Goal: Information Seeking & Learning: Learn about a topic

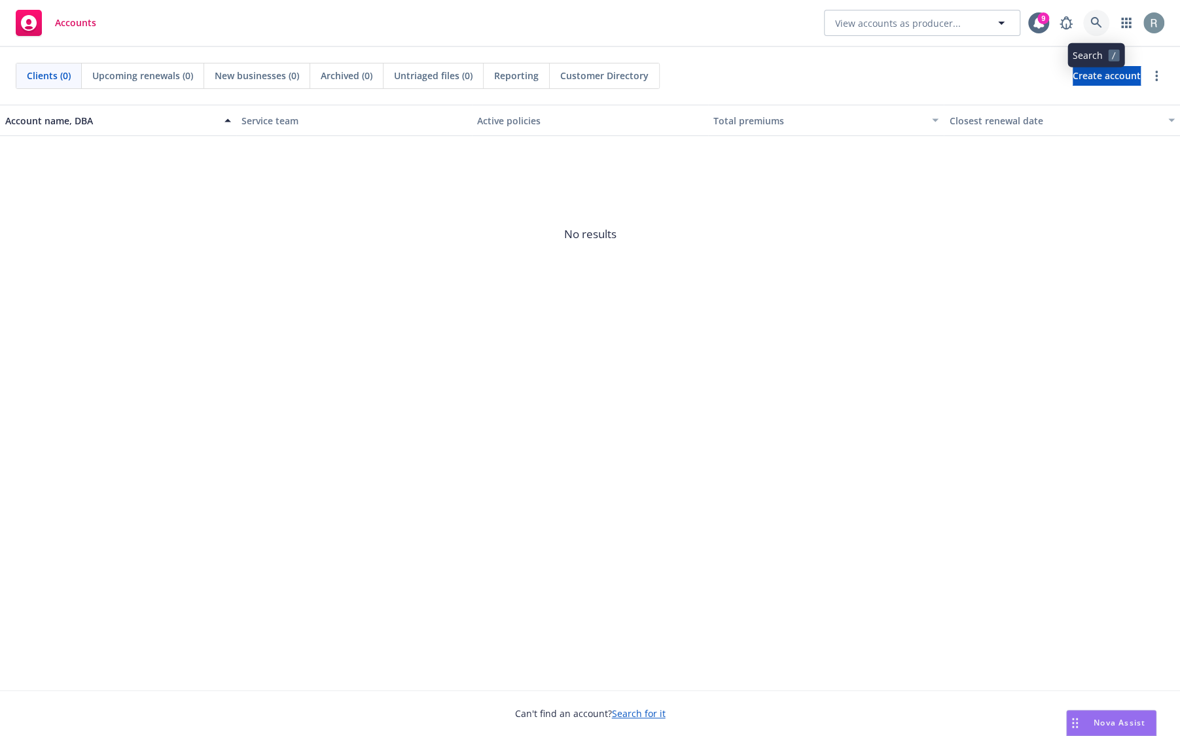
click at [1097, 22] on icon at bounding box center [1095, 22] width 11 height 11
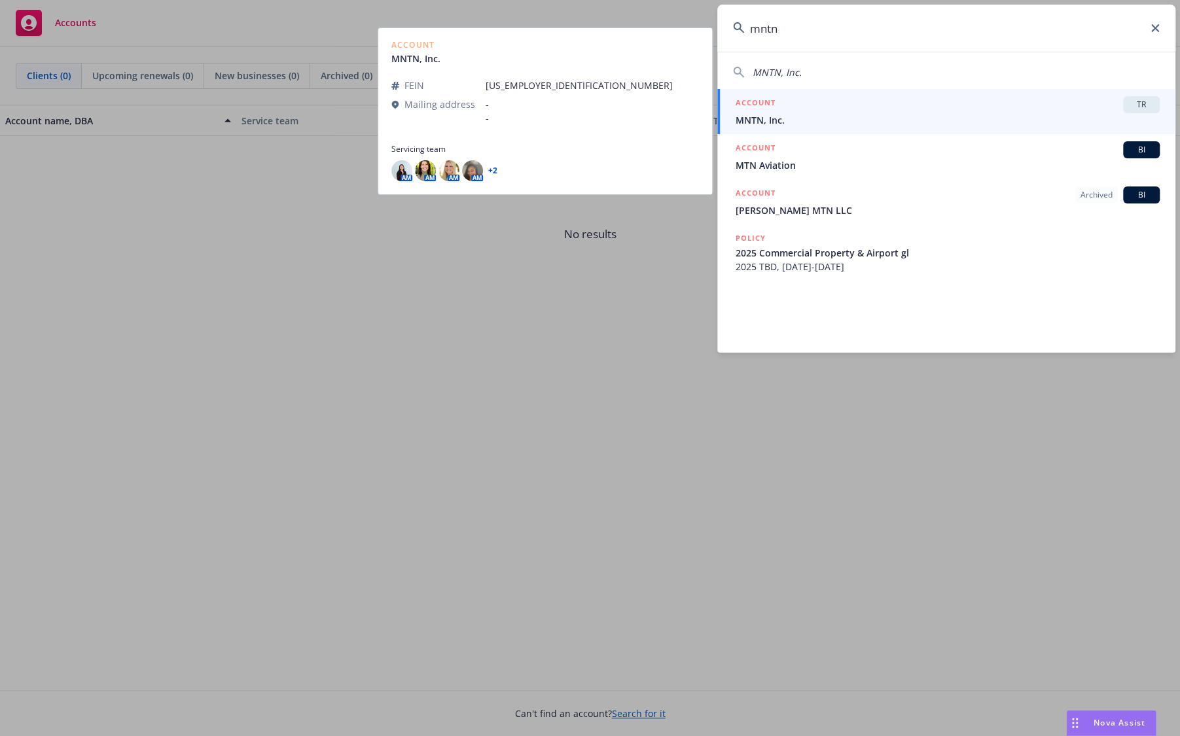
type input "mntn"
click at [1042, 96] on div "ACCOUNT TR" at bounding box center [947, 104] width 424 height 17
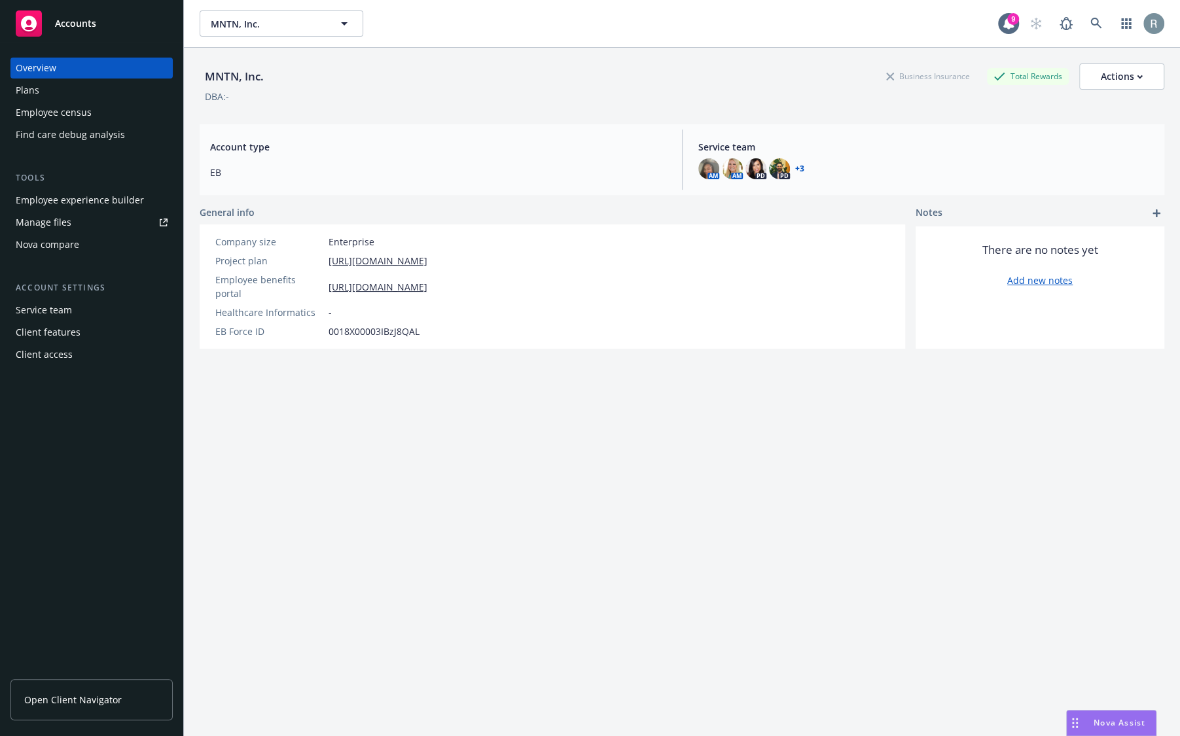
click at [62, 104] on div "Employee census" at bounding box center [54, 112] width 76 height 21
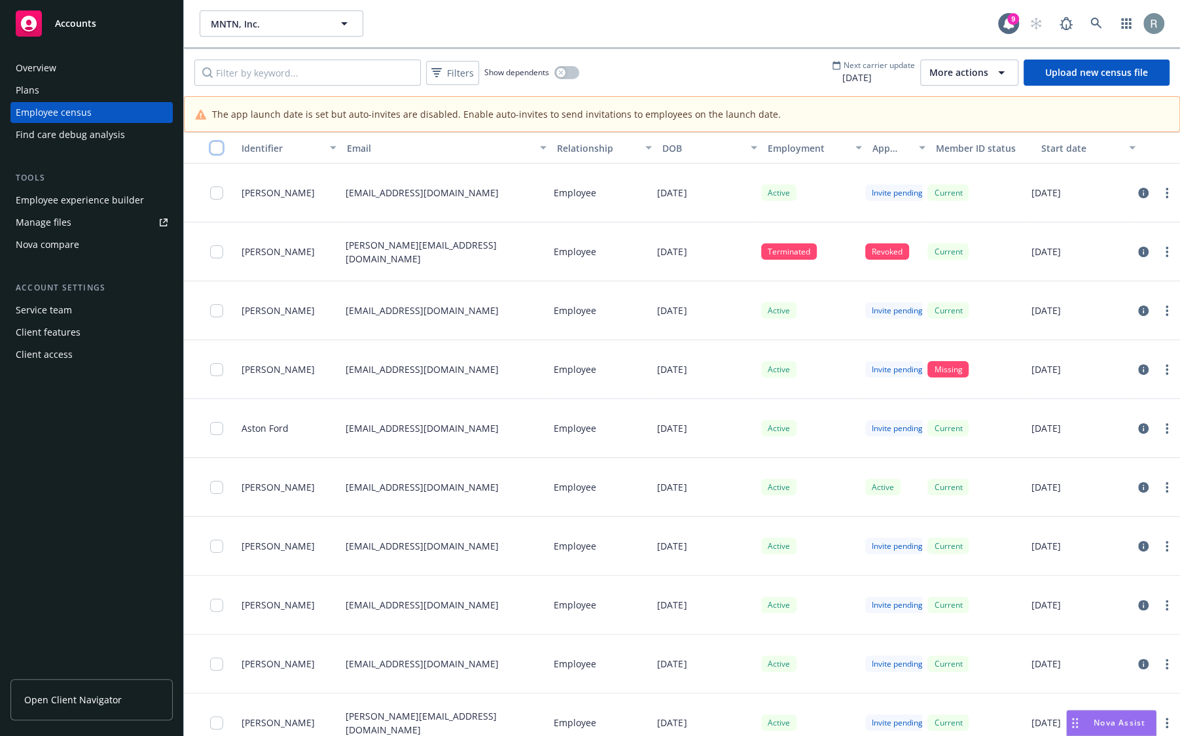
click at [215, 147] on input "checkbox" at bounding box center [216, 147] width 13 height 13
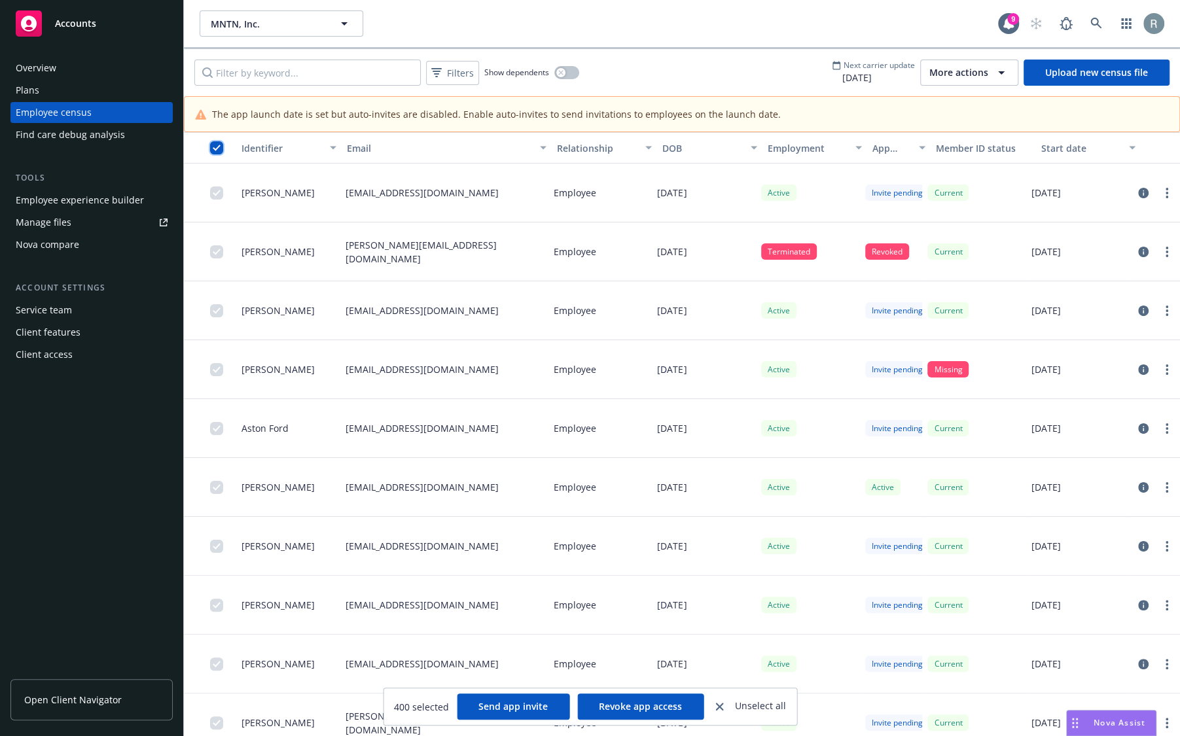
click at [215, 147] on input "checkbox" at bounding box center [216, 147] width 13 height 13
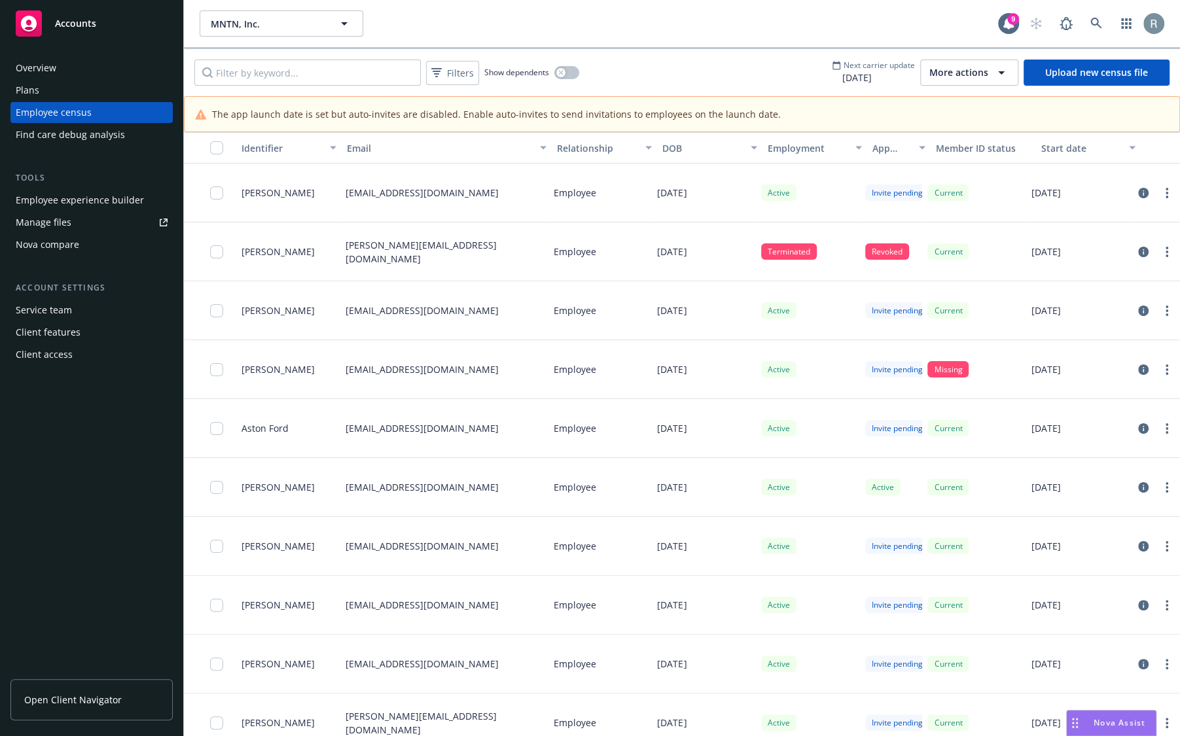
click at [963, 74] on span "More actions" at bounding box center [958, 72] width 59 height 13
click at [819, 149] on div "Employment" at bounding box center [808, 148] width 80 height 14
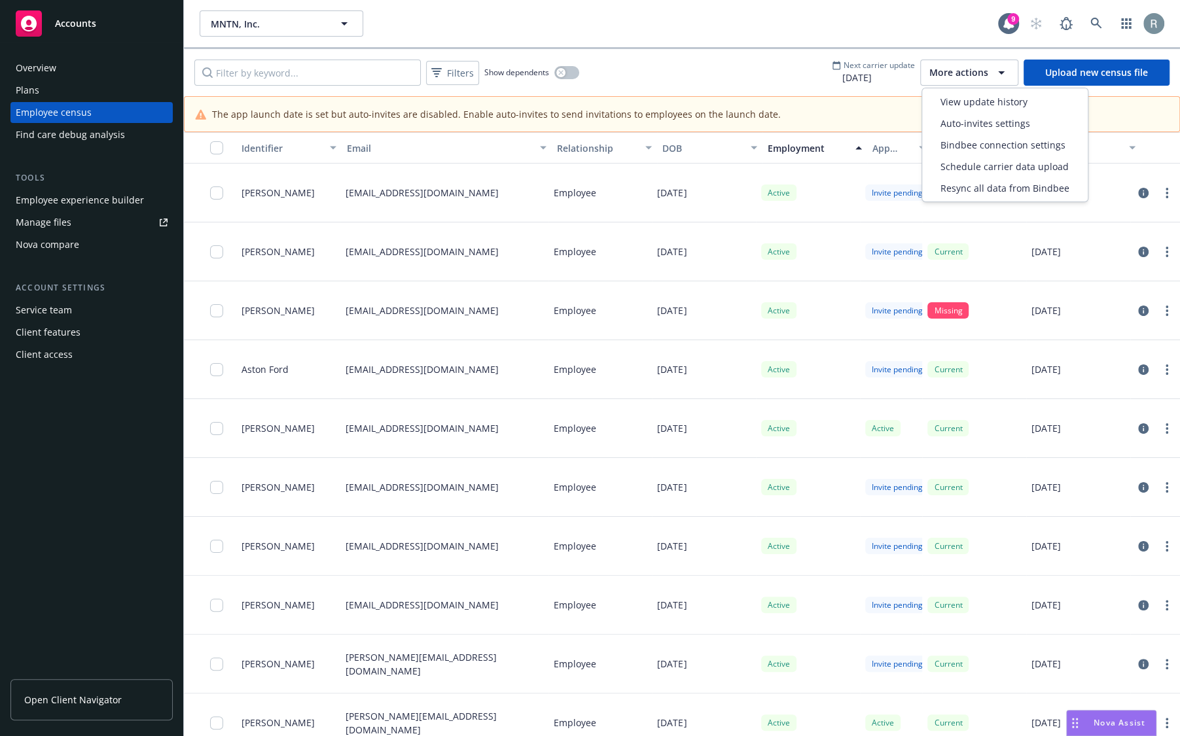
click at [968, 71] on span "More actions" at bounding box center [958, 72] width 59 height 13
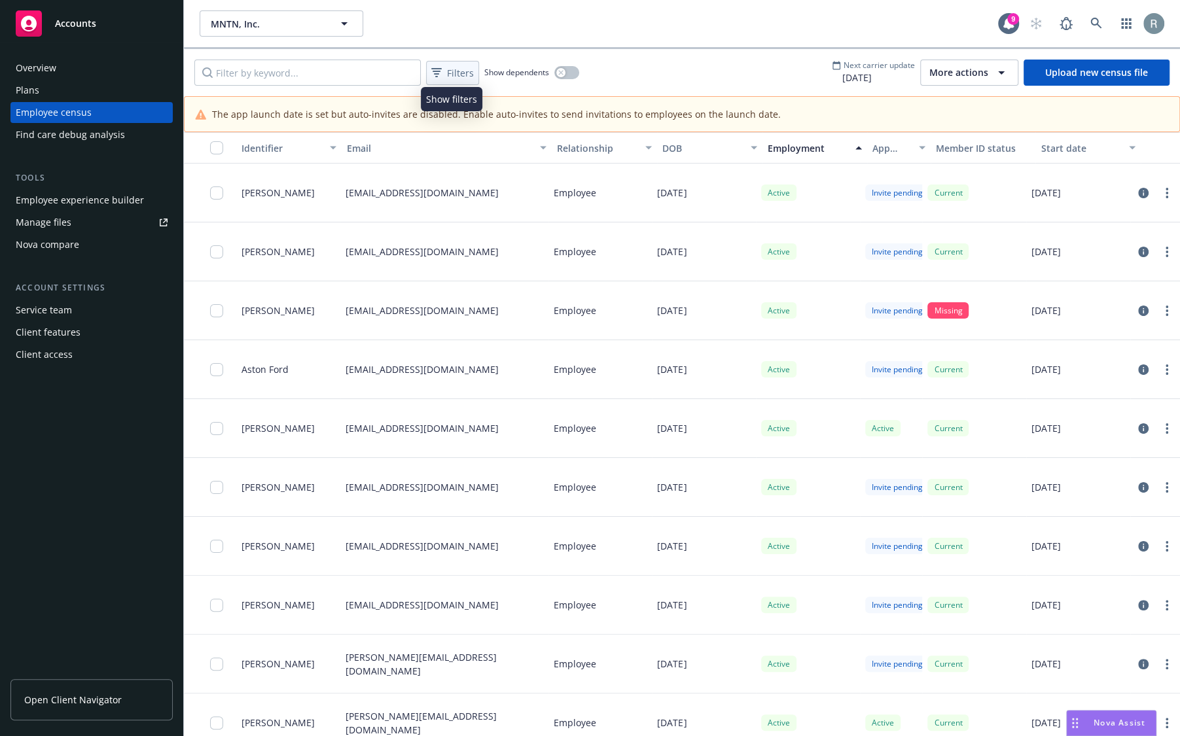
click at [463, 71] on span "Filters" at bounding box center [460, 73] width 27 height 14
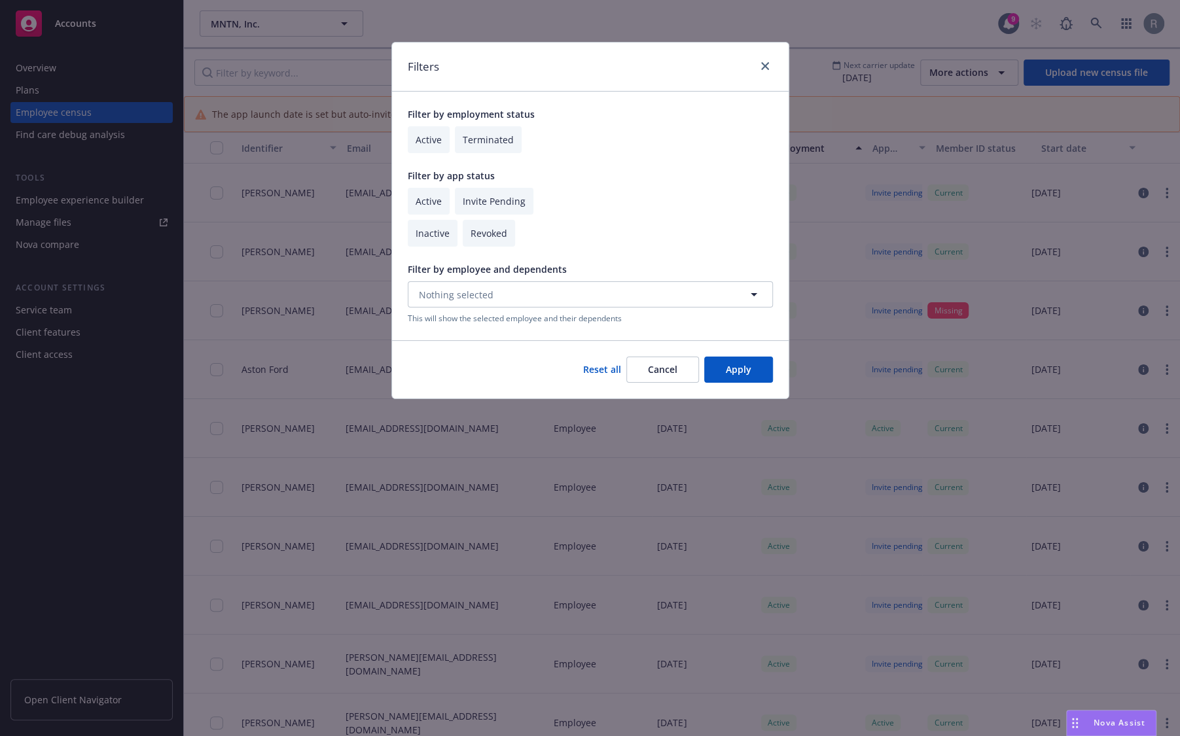
click at [428, 133] on input "checkbox" at bounding box center [429, 139] width 42 height 27
checkbox input "true"
click at [486, 296] on span "Nothing selected" at bounding box center [456, 295] width 75 height 14
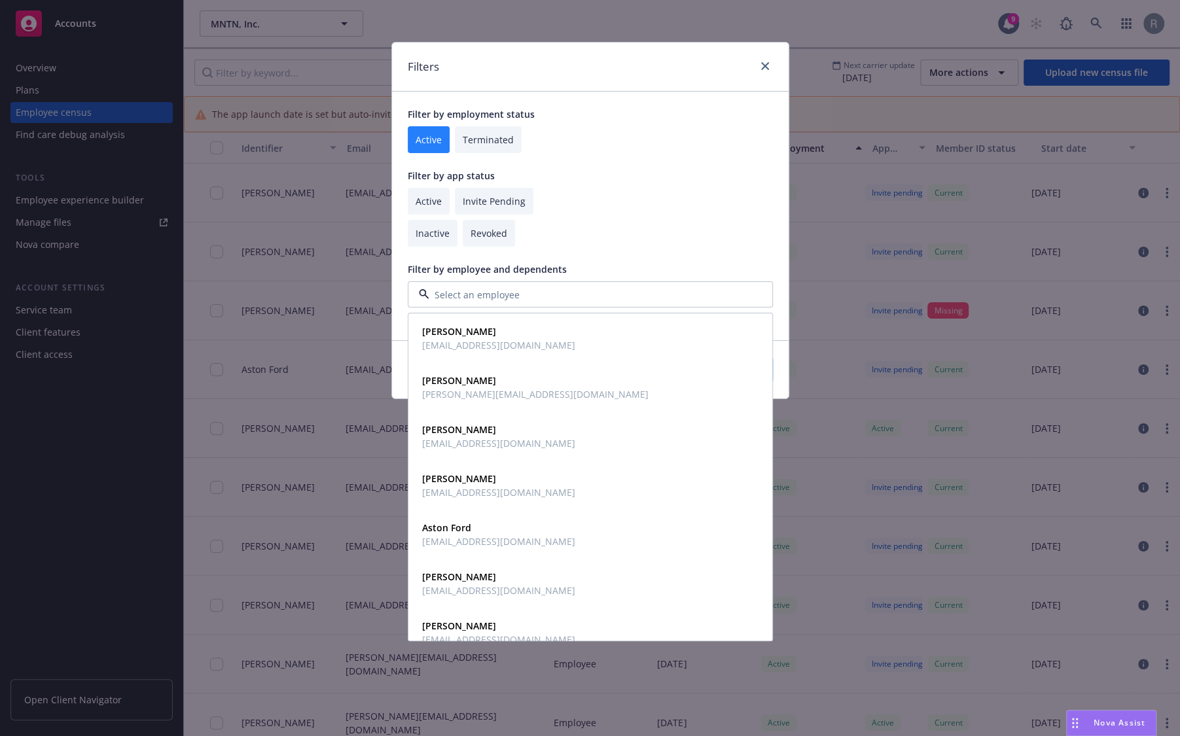
click at [486, 296] on input at bounding box center [587, 295] width 317 height 14
click at [586, 262] on p "Filter by employee and dependents" at bounding box center [590, 269] width 365 height 14
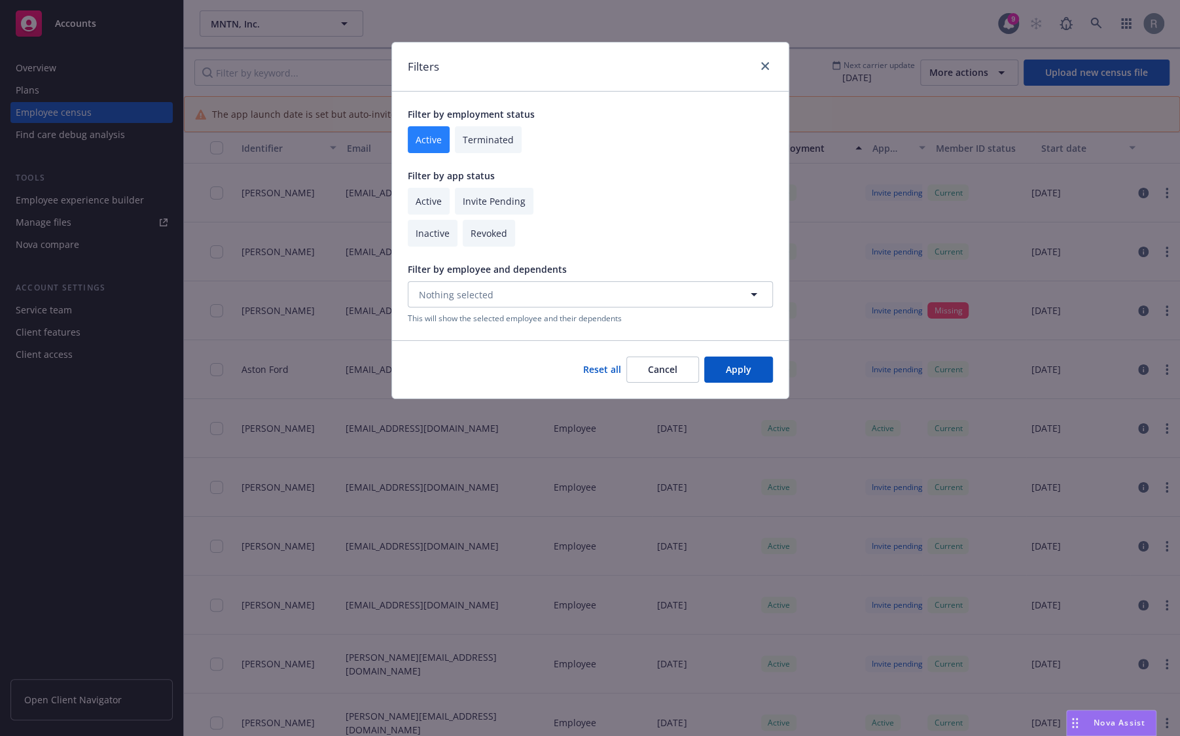
click at [736, 370] on button "Apply" at bounding box center [738, 370] width 69 height 26
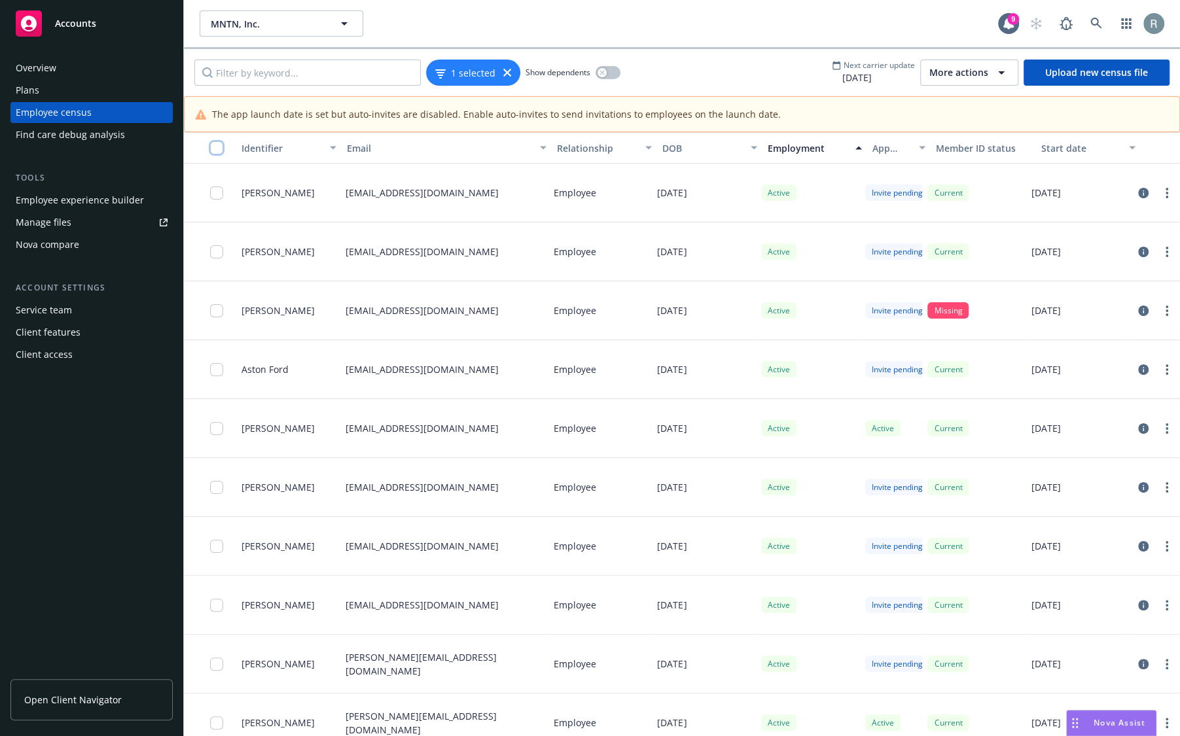
click at [216, 145] on input "checkbox" at bounding box center [216, 147] width 13 height 13
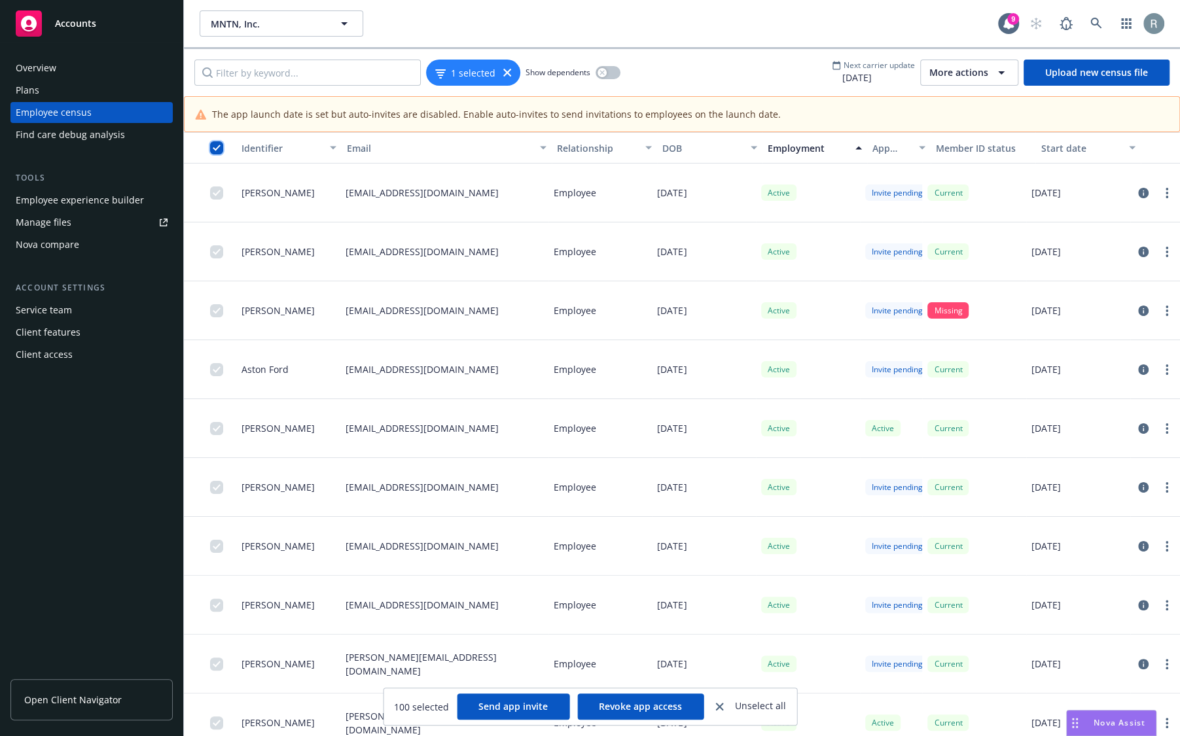
click at [216, 145] on input "checkbox" at bounding box center [216, 147] width 13 height 13
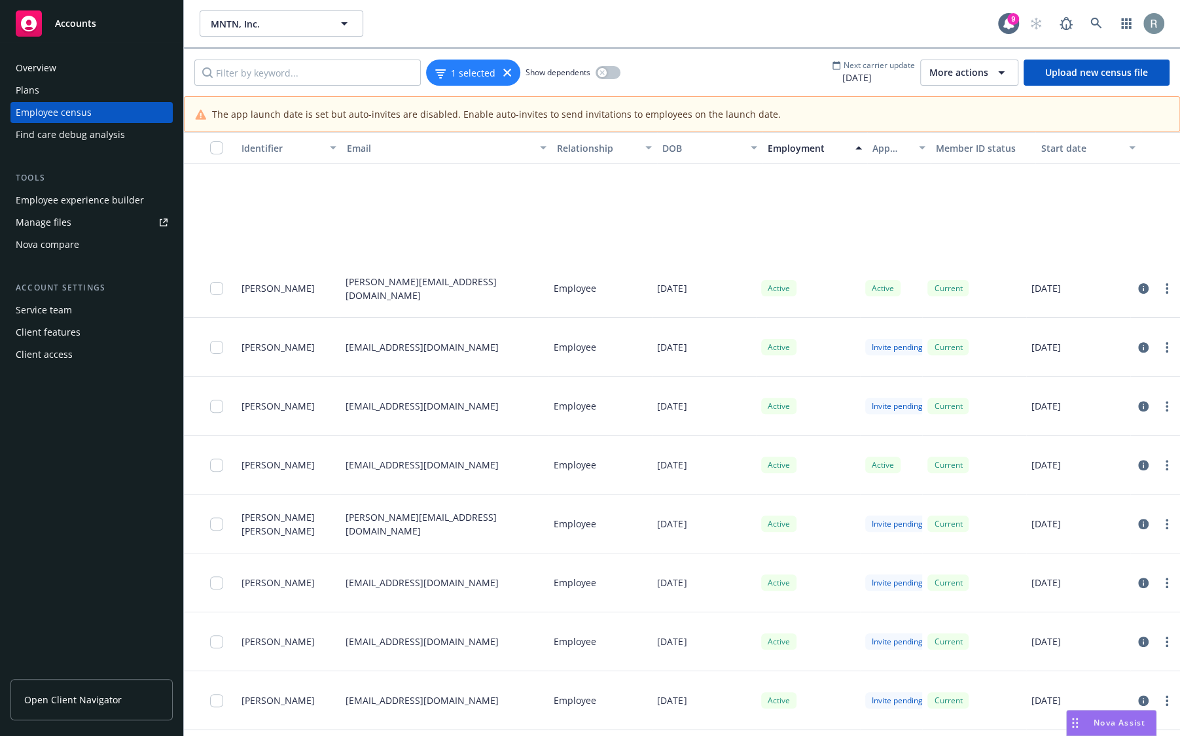
scroll to position [29578, 0]
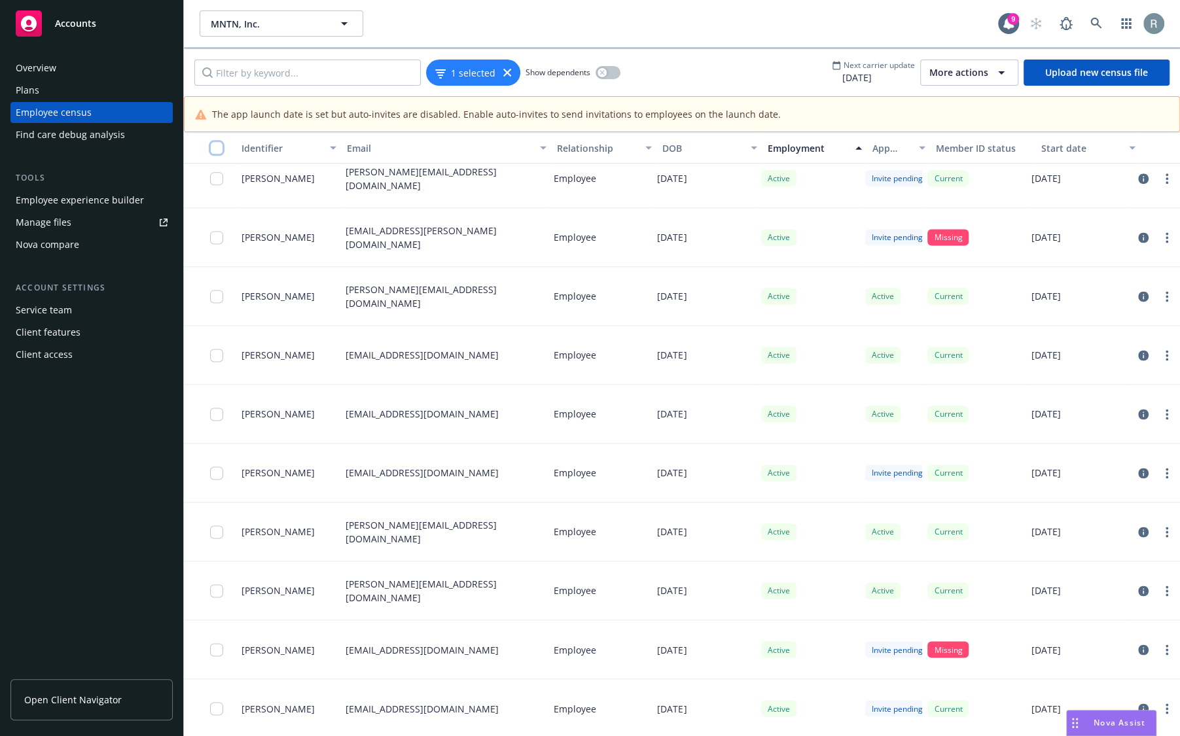
click at [219, 148] on input "checkbox" at bounding box center [216, 147] width 13 height 13
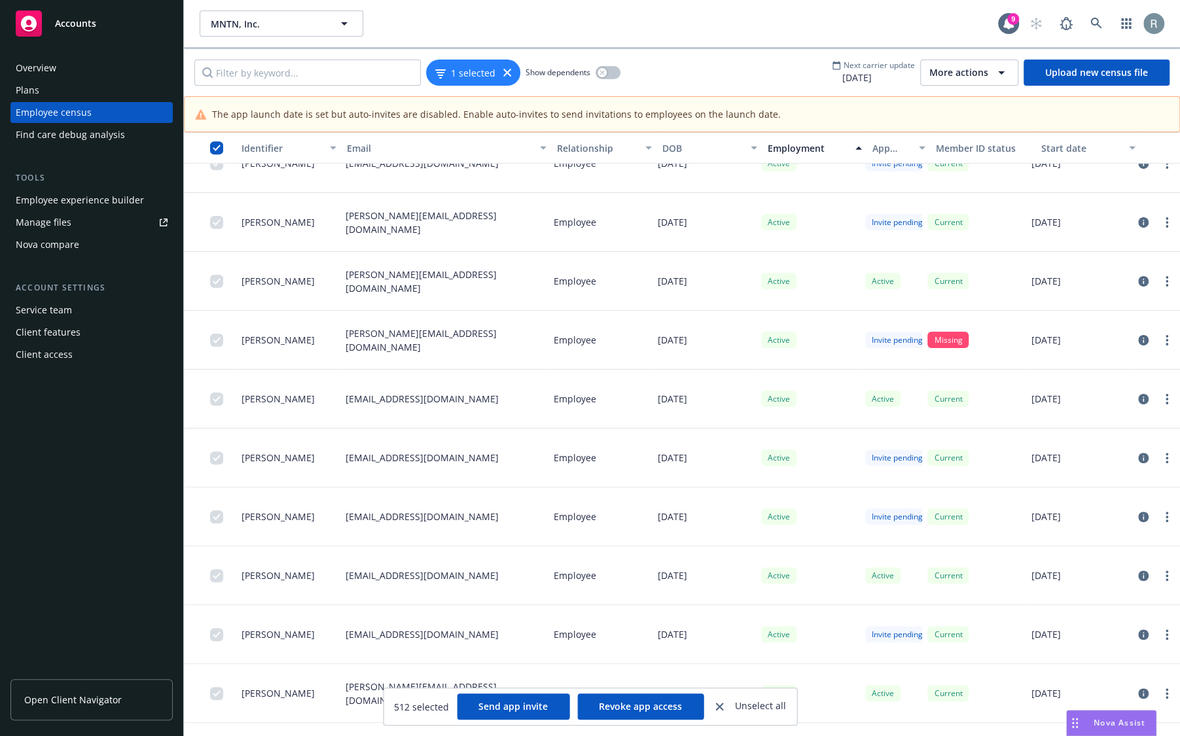
scroll to position [0, 0]
